Goal: Complete application form

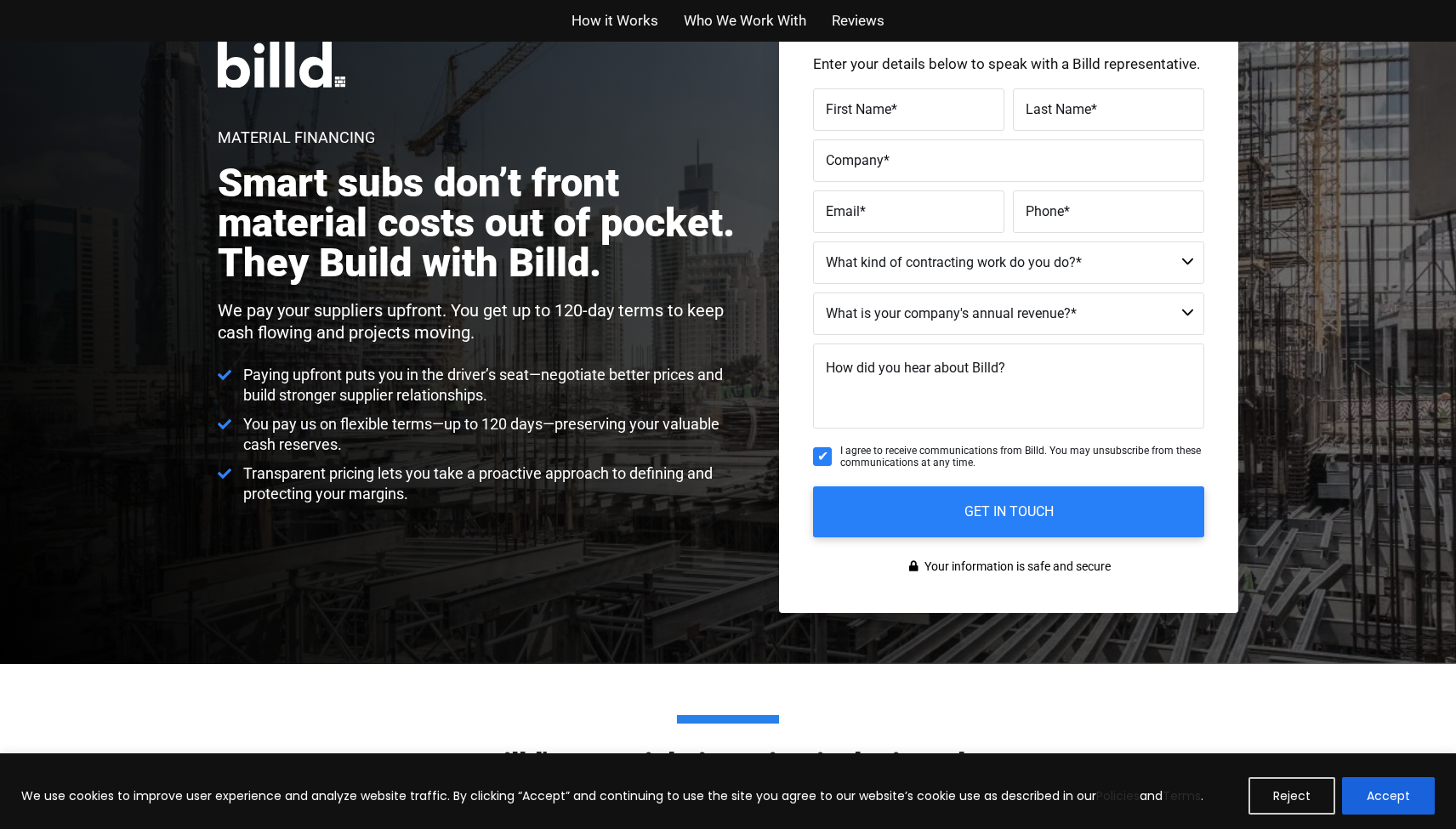
scroll to position [151, 0]
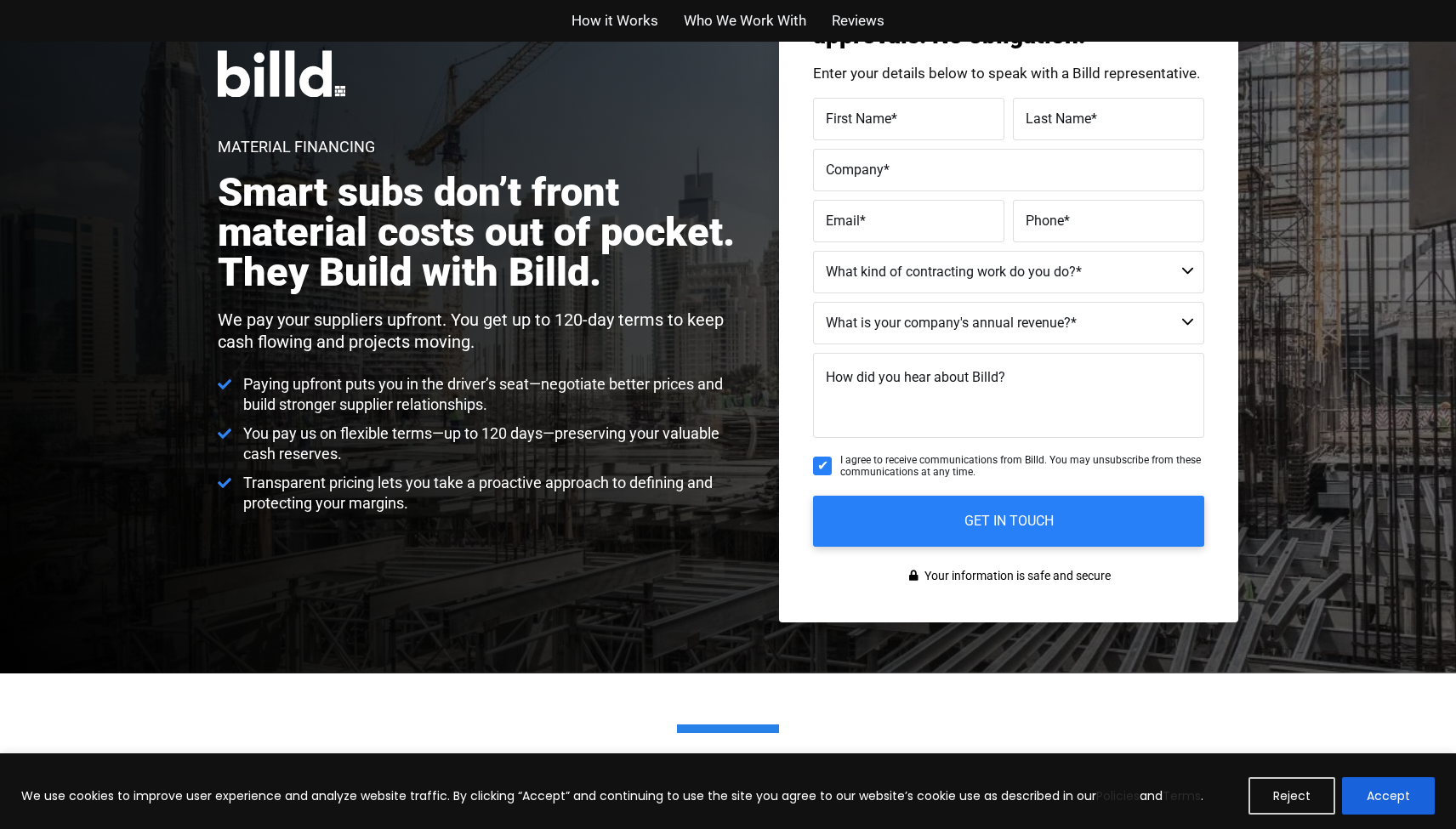
click at [893, 115] on span "*" at bounding box center [895, 118] width 6 height 16
click at [893, 115] on input "First Name *" at bounding box center [908, 119] width 191 height 43
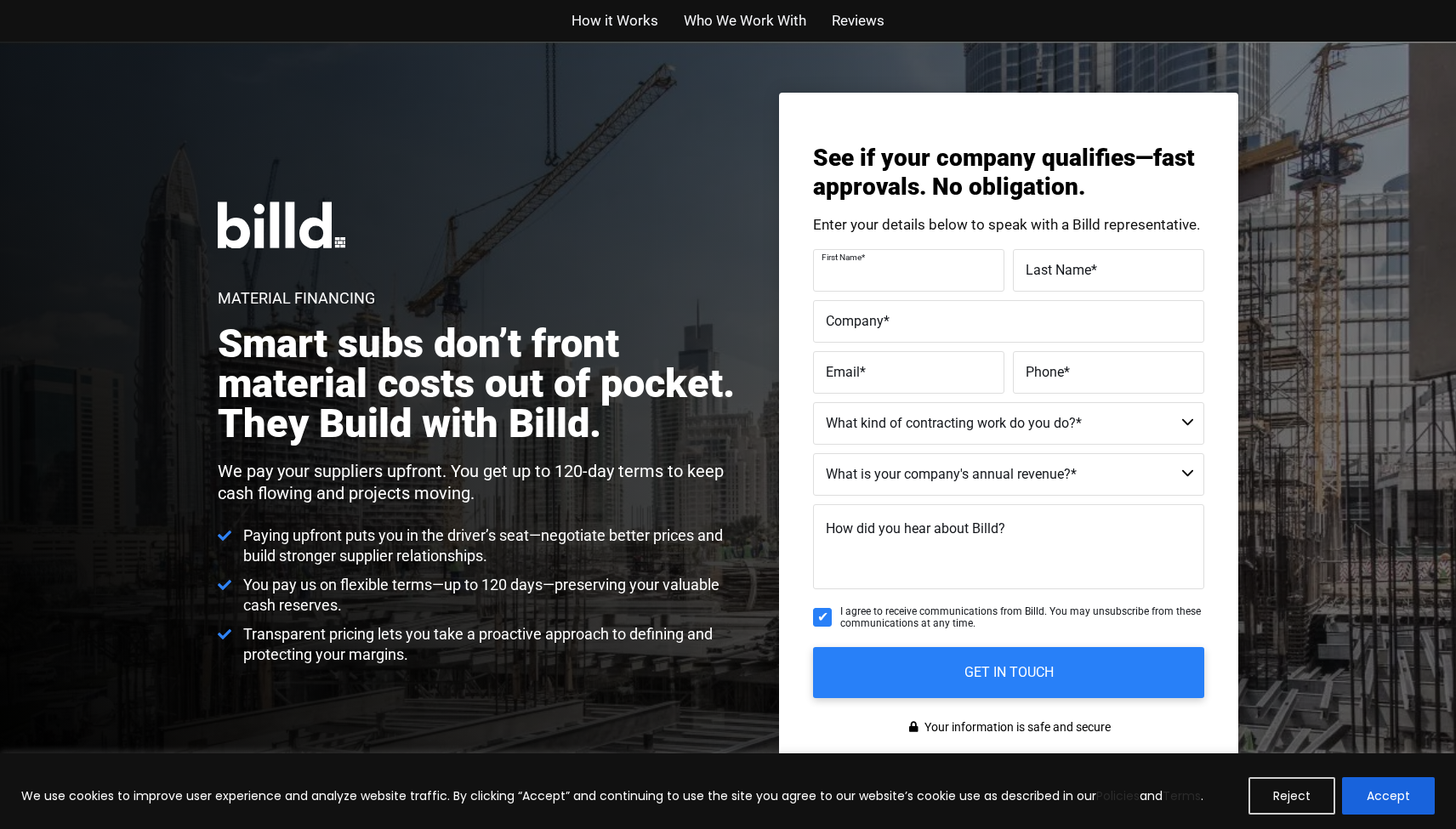
scroll to position [0, 0]
type input "Usama"
type input "Bhatti"
type input "Alpha Restoration and Construction, Inc"
type input "[EMAIL_ADDRESS][DOMAIN_NAME]"
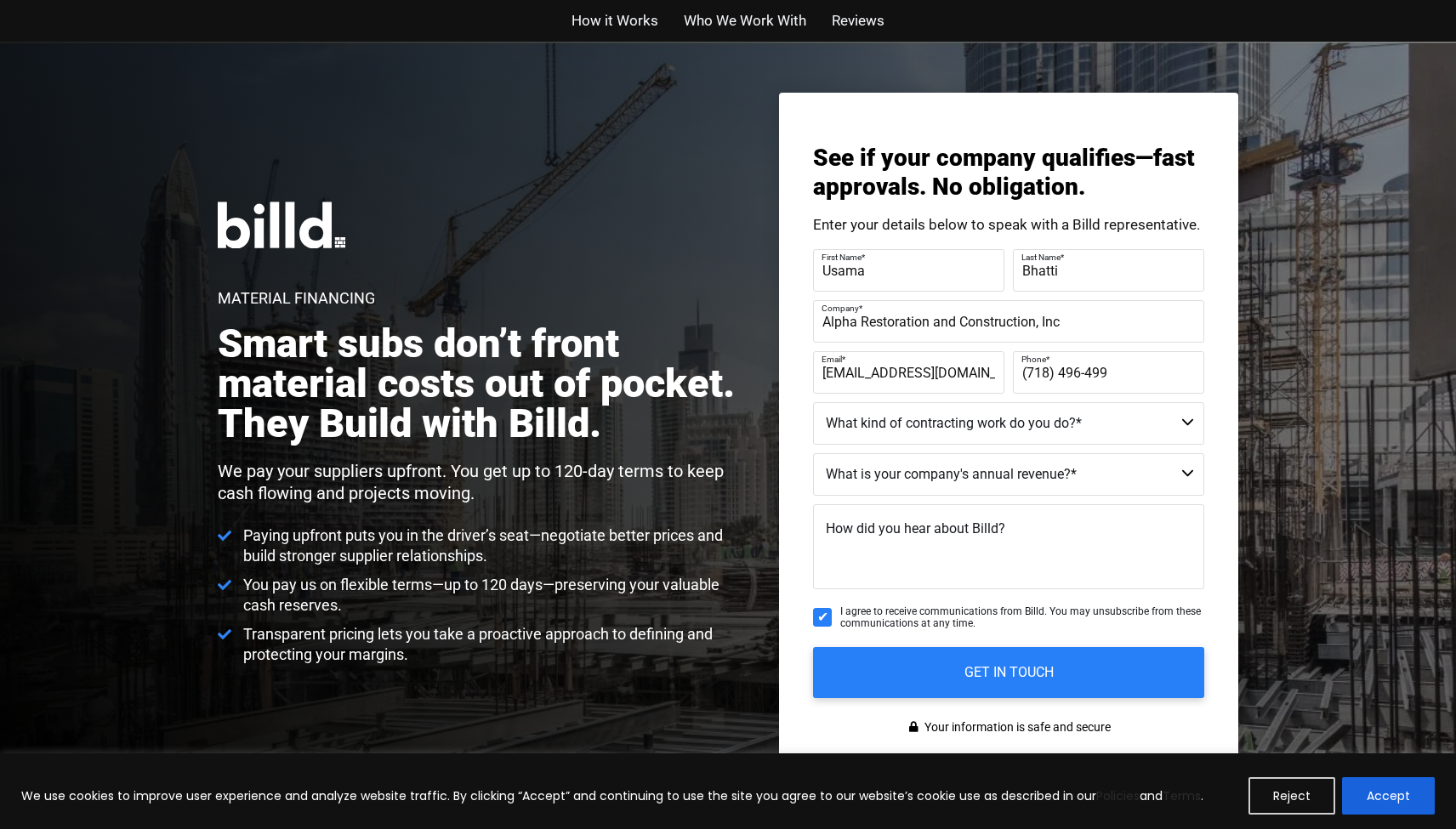
type input "[PHONE_NUMBER]"
select select "Commercial and Residential"
select select "$1M - $2M"
click at [958, 560] on textarea "How did you hear about Billd?" at bounding box center [1008, 546] width 391 height 85
type textarea "Online"
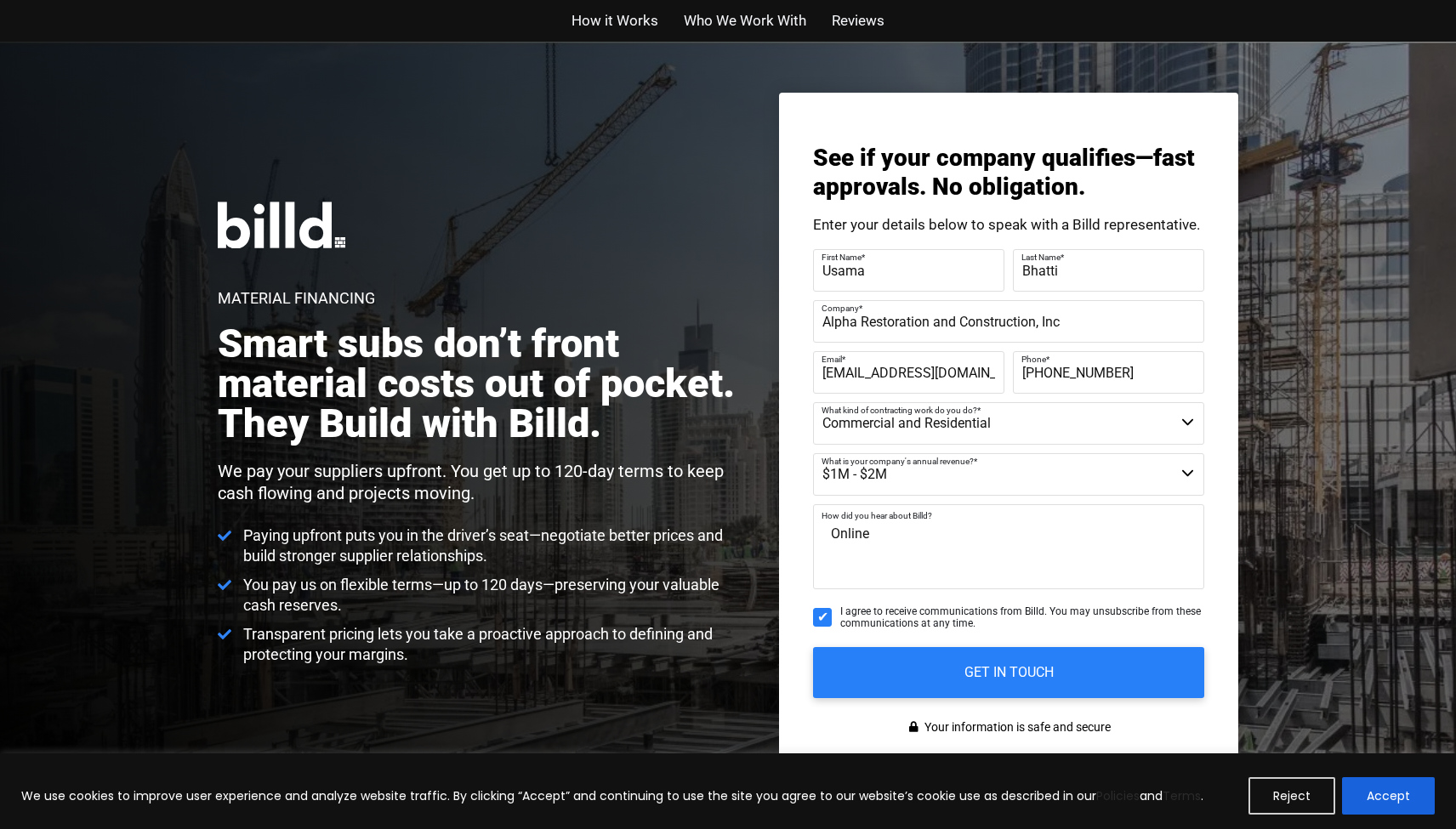
click at [852, 621] on span "I agree to receive communications from Billd. You may unsubscribe from these co…" at bounding box center [1022, 618] width 364 height 25
click at [832, 621] on input "I agree to receive communications from Billd. You may unsubscribe from these co…" at bounding box center [822, 618] width 19 height 19
checkbox input "false"
click at [879, 661] on input "GET IN TOUCH" at bounding box center [1010, 672] width 411 height 53
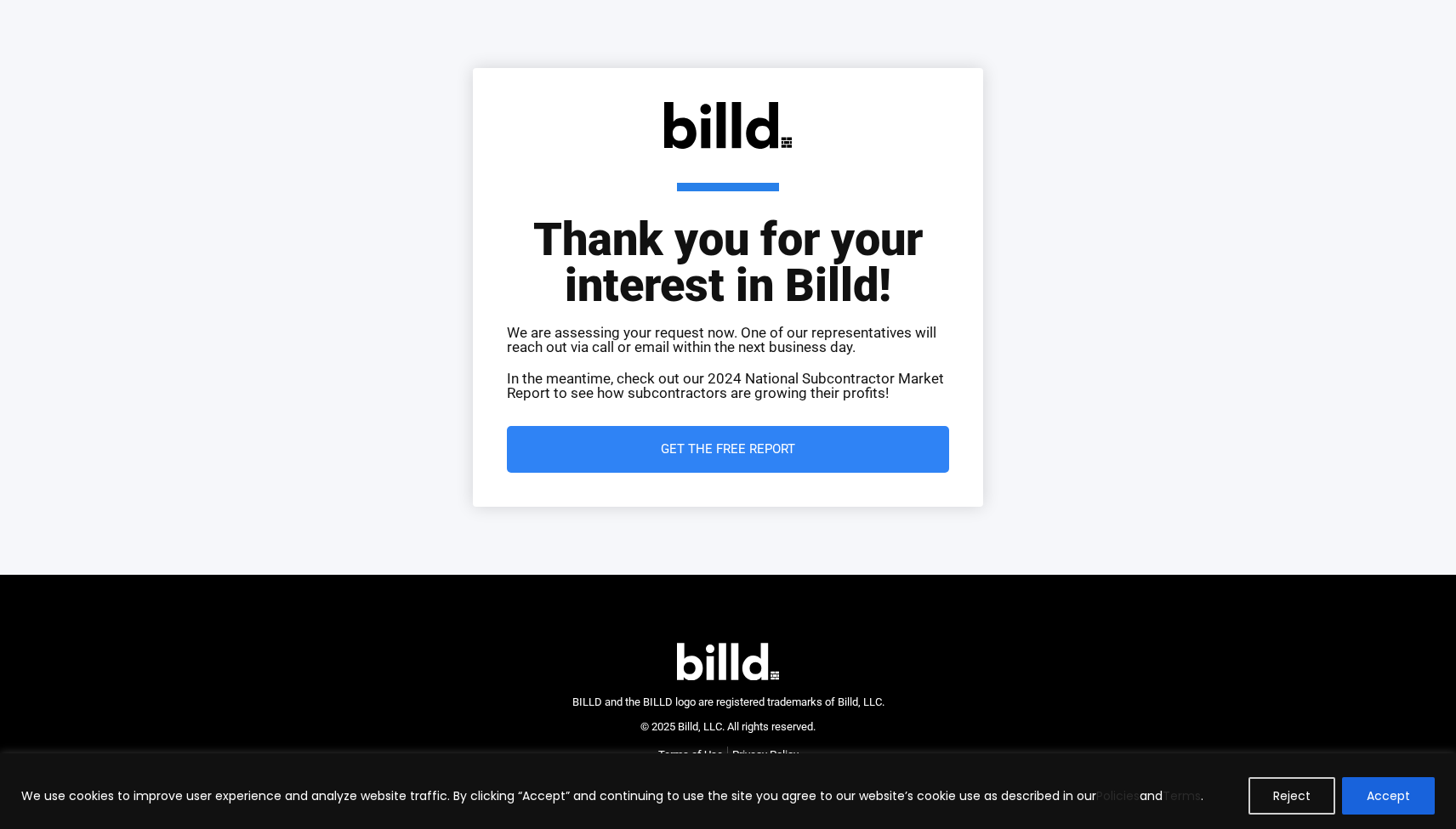
click at [759, 453] on span "Get the Free Report" at bounding box center [727, 449] width 134 height 12
